Goal: Find specific page/section: Find specific page/section

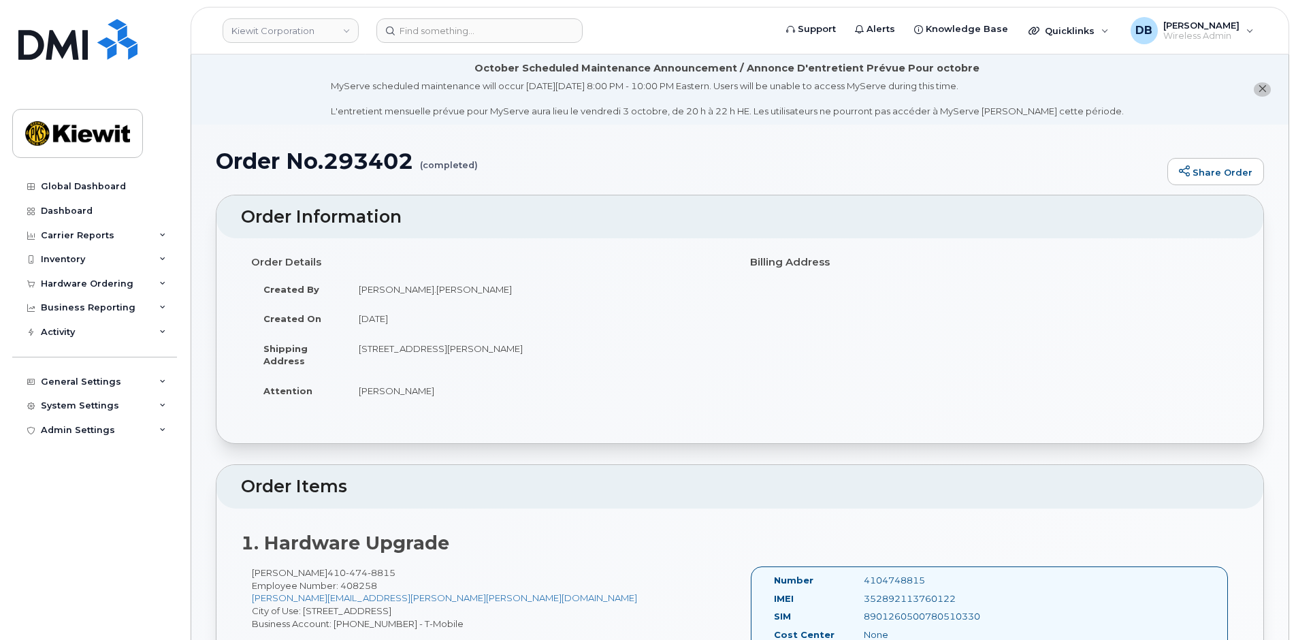
scroll to position [409, 0]
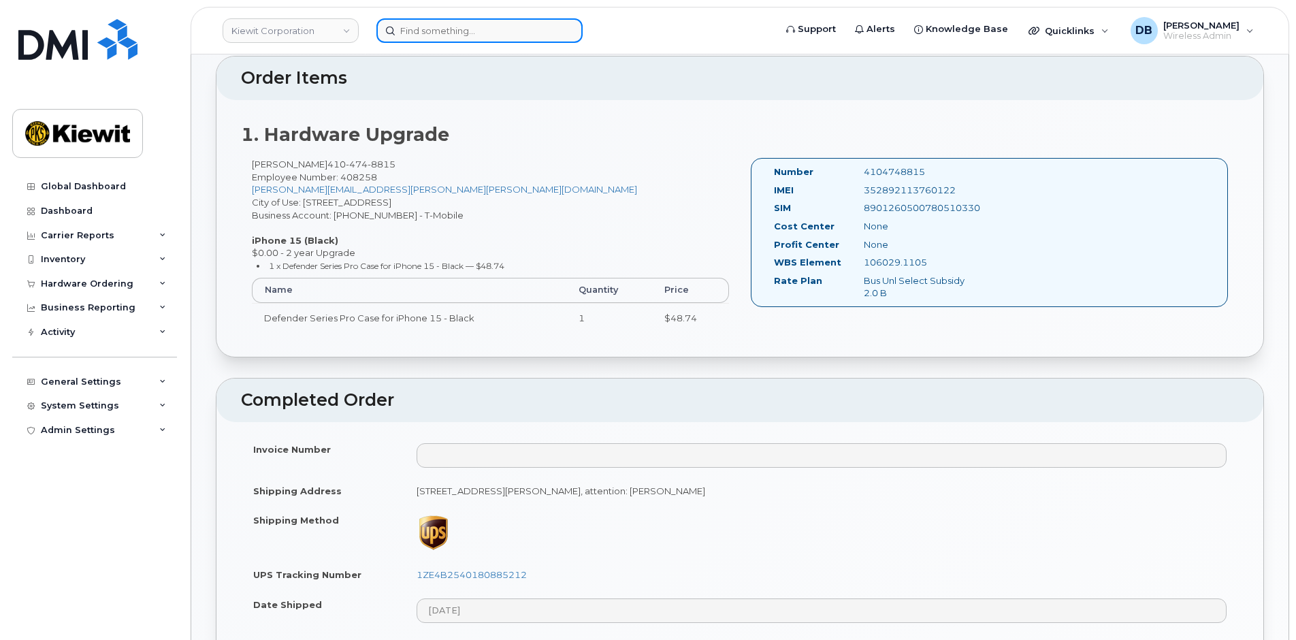
click at [442, 38] on input at bounding box center [480, 30] width 206 height 25
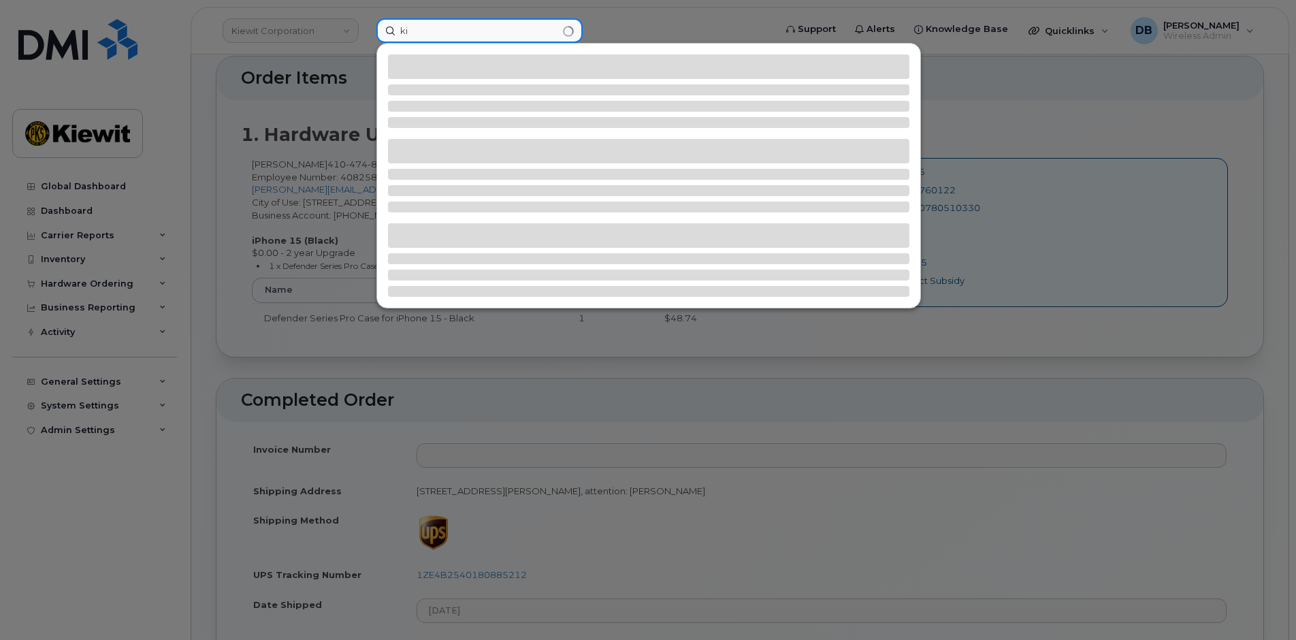
type input "k"
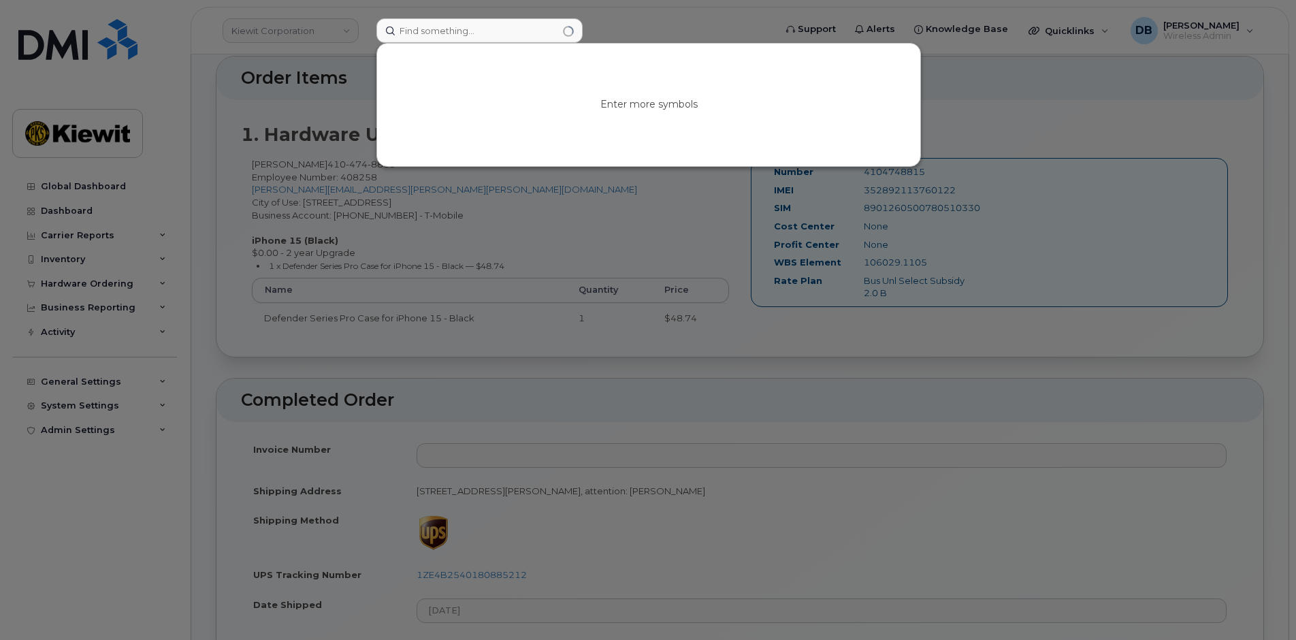
click at [342, 33] on div at bounding box center [648, 320] width 1296 height 640
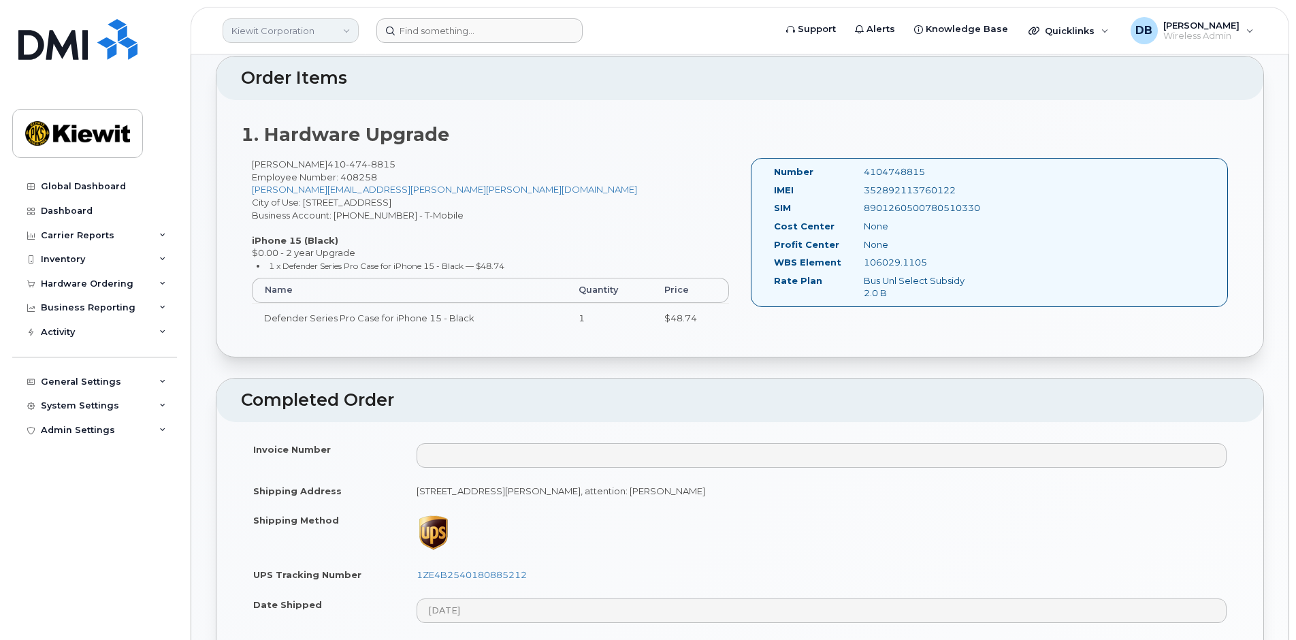
click at [347, 29] on link "Kiewit Corporation" at bounding box center [291, 30] width 136 height 25
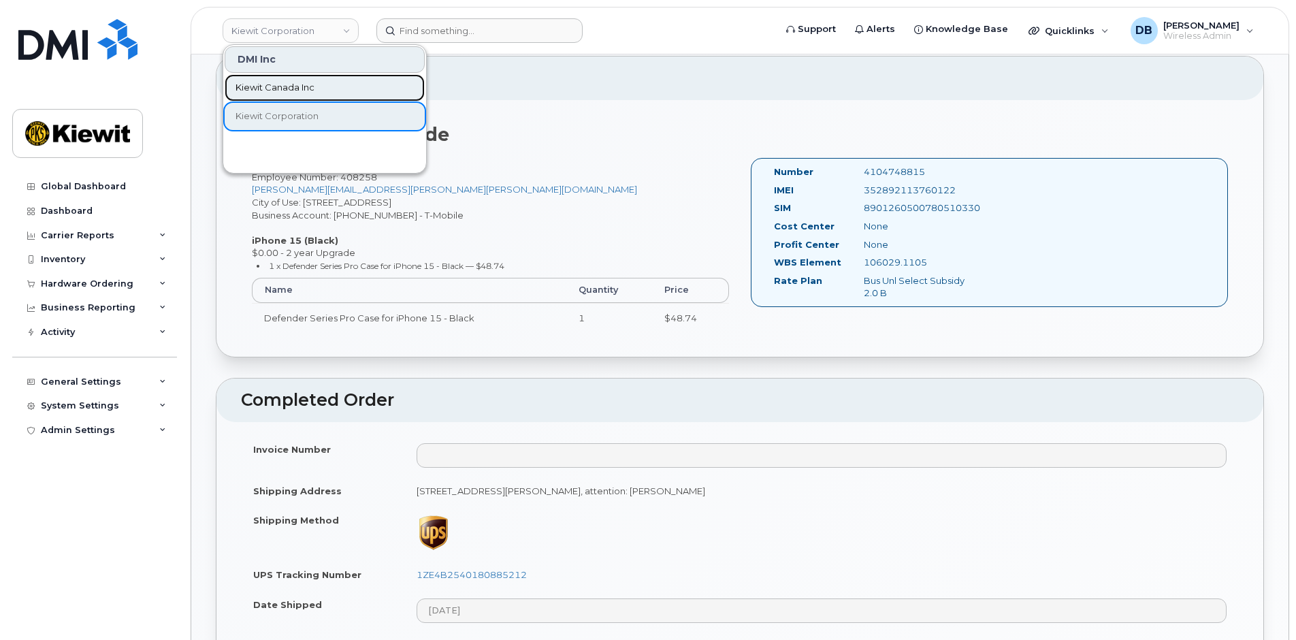
click at [274, 95] on link "Kiewit Canada Inc" at bounding box center [325, 87] width 200 height 27
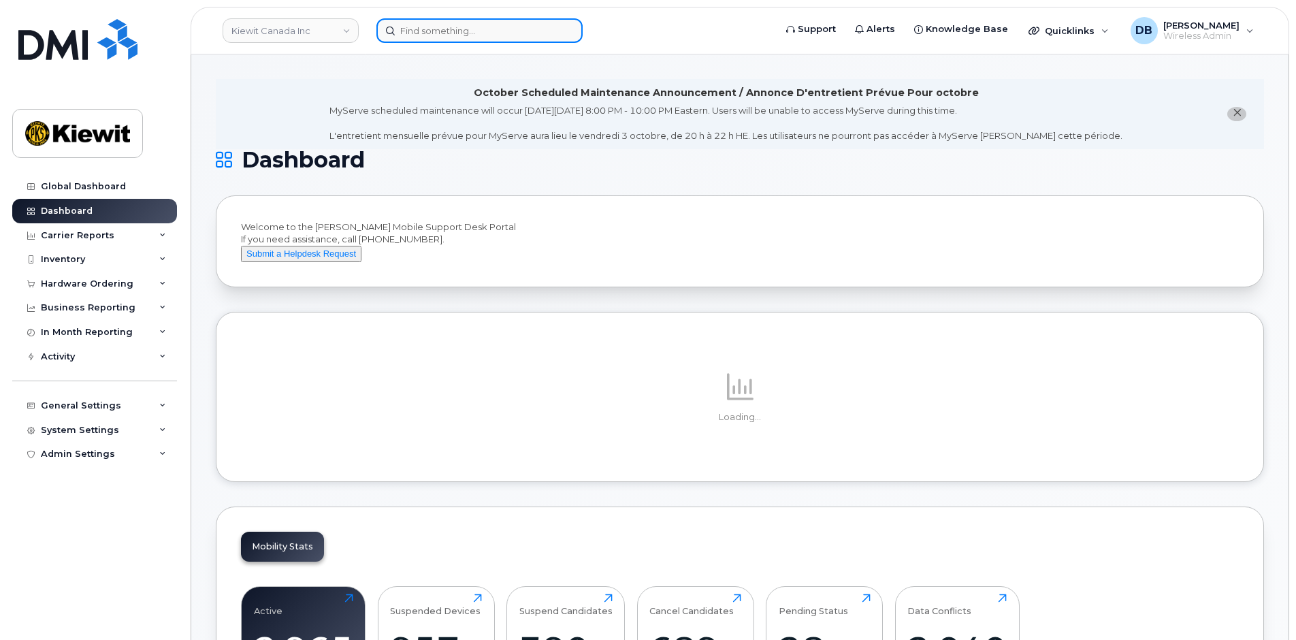
click at [440, 36] on input at bounding box center [480, 30] width 206 height 25
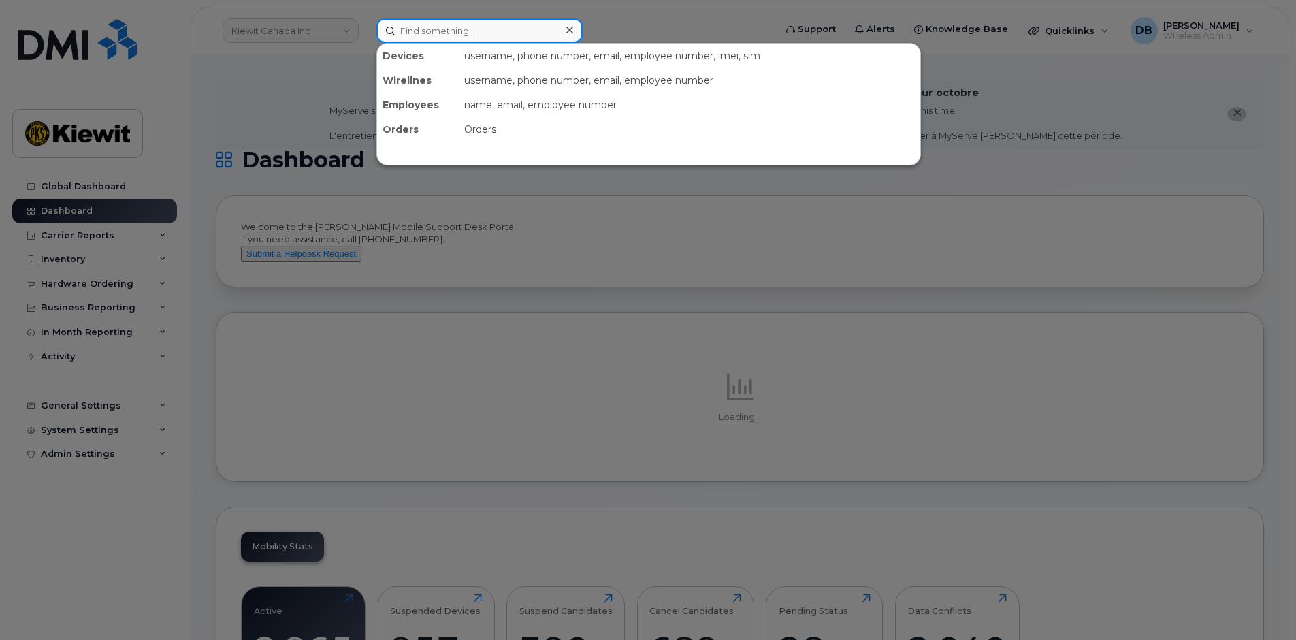
paste input "[PERSON_NAME]"
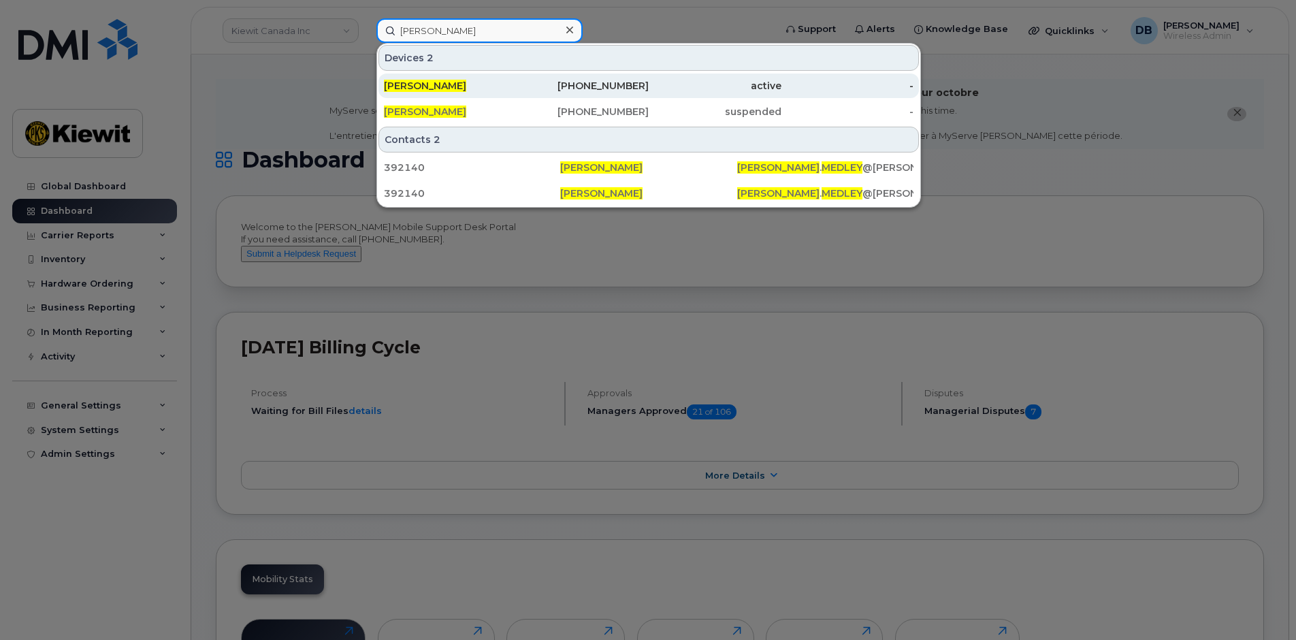
type input "[PERSON_NAME]"
click at [422, 84] on span "[PERSON_NAME]" at bounding box center [425, 86] width 82 height 12
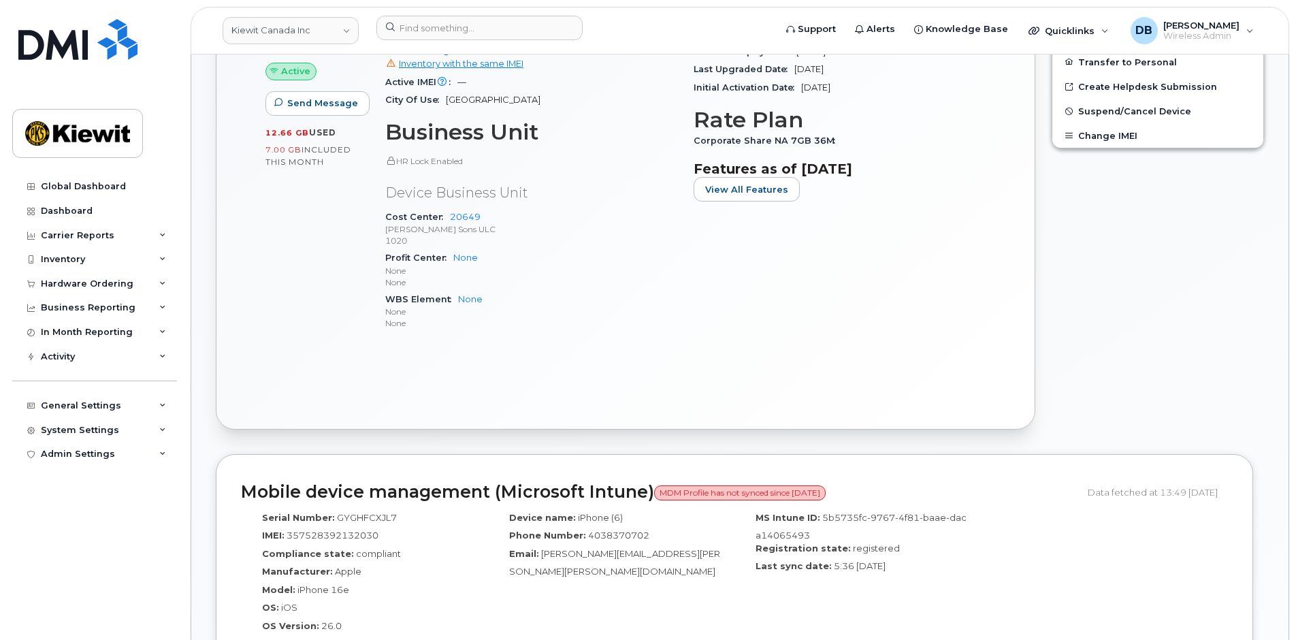
scroll to position [953, 0]
